Goal: Information Seeking & Learning: Find specific fact

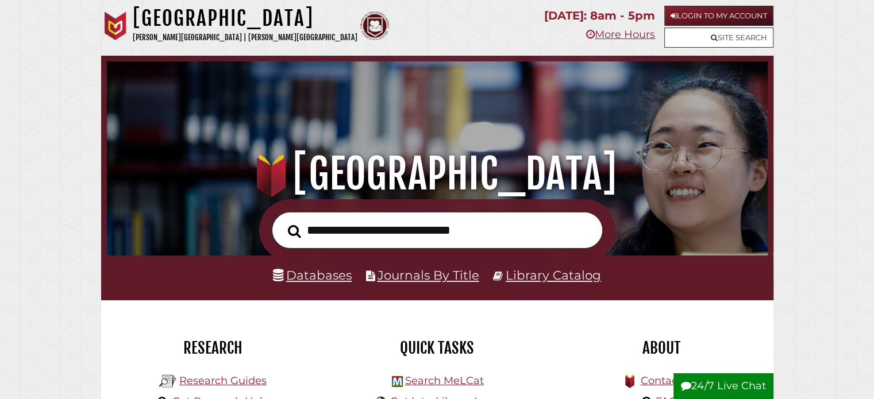
scroll to position [218, 655]
click at [363, 236] on input "text" at bounding box center [437, 230] width 331 height 37
type input "**********"
click at [282, 221] on button "Search" at bounding box center [294, 231] width 25 height 20
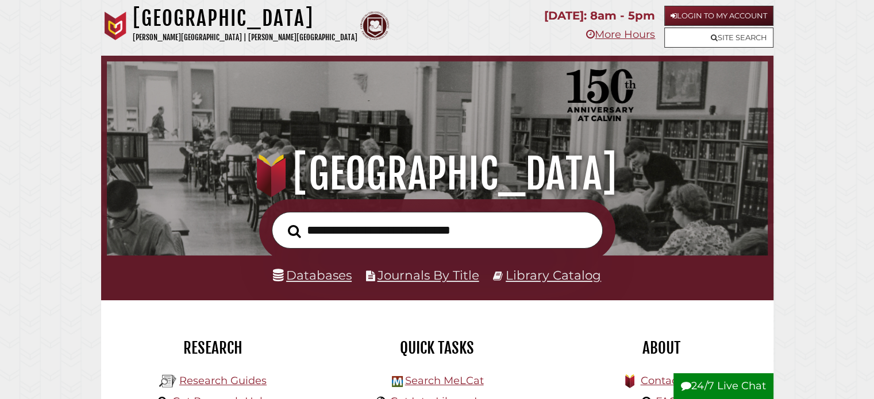
scroll to position [218, 655]
click at [694, 13] on link "Login to My Account" at bounding box center [718, 16] width 109 height 20
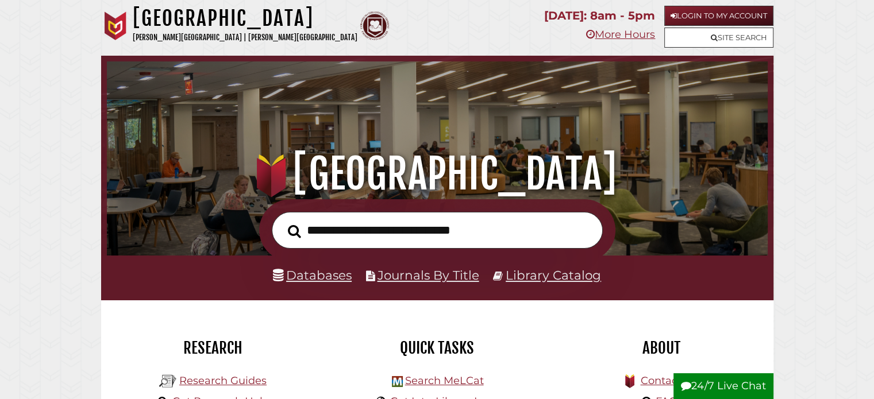
scroll to position [218, 655]
click at [715, 16] on link "Login to My Account" at bounding box center [718, 16] width 109 height 20
